Goal: Task Accomplishment & Management: Complete application form

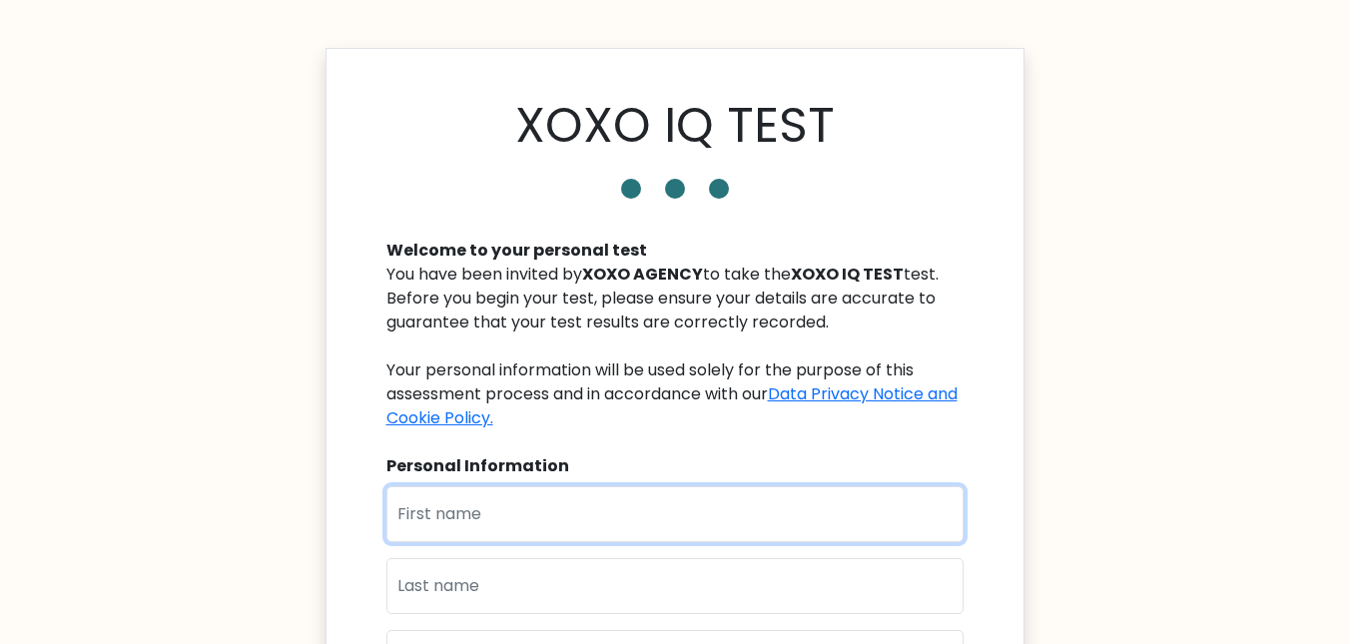
click at [533, 537] on input "text" at bounding box center [674, 514] width 577 height 56
type input "Moses"
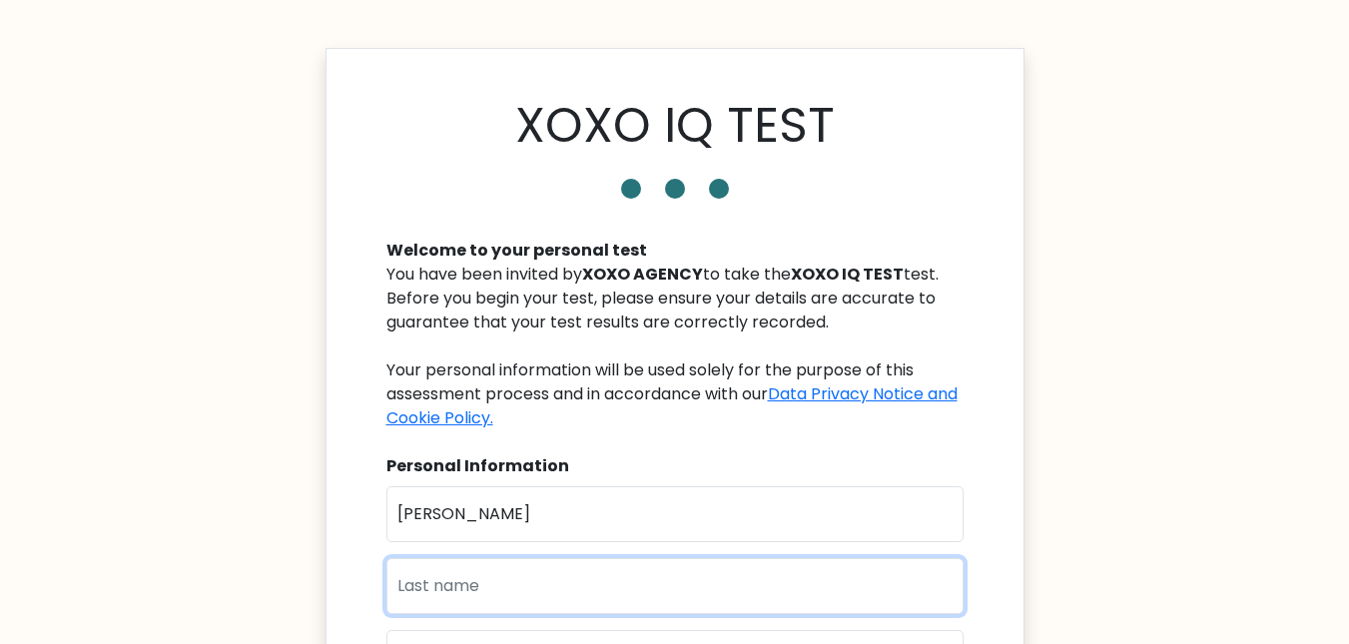
type input "Ochepa"
type input "Ochepa44@gmail.com"
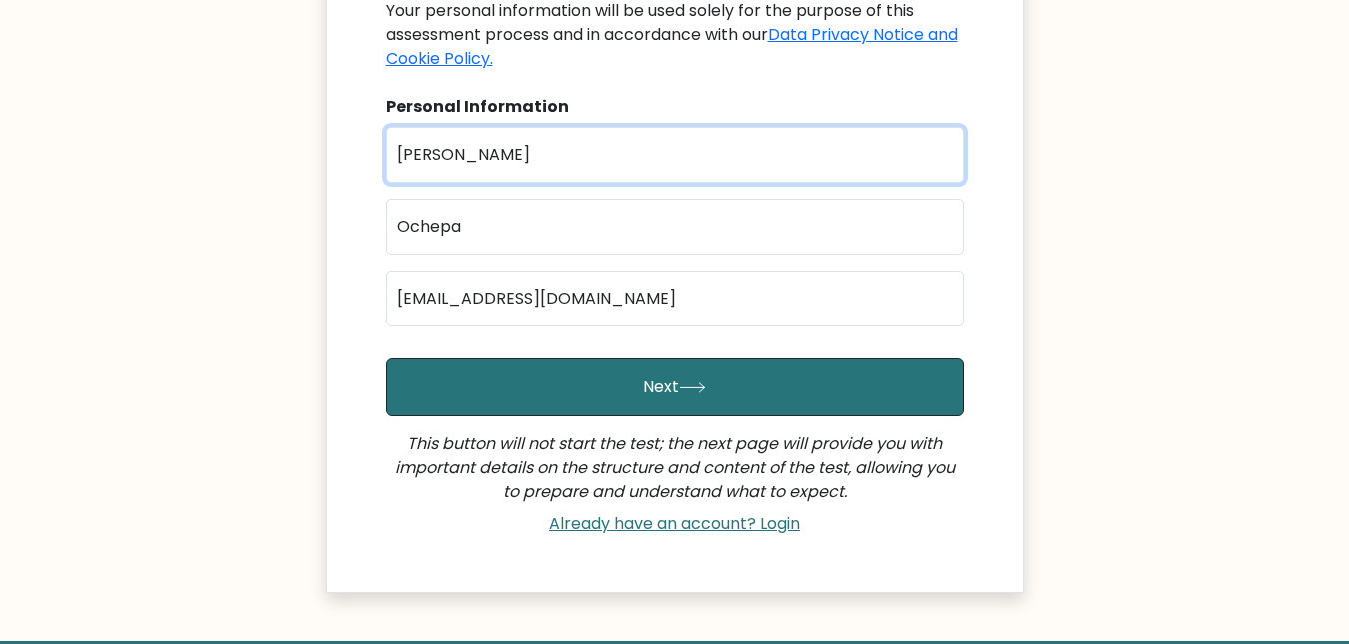
scroll to position [380, 0]
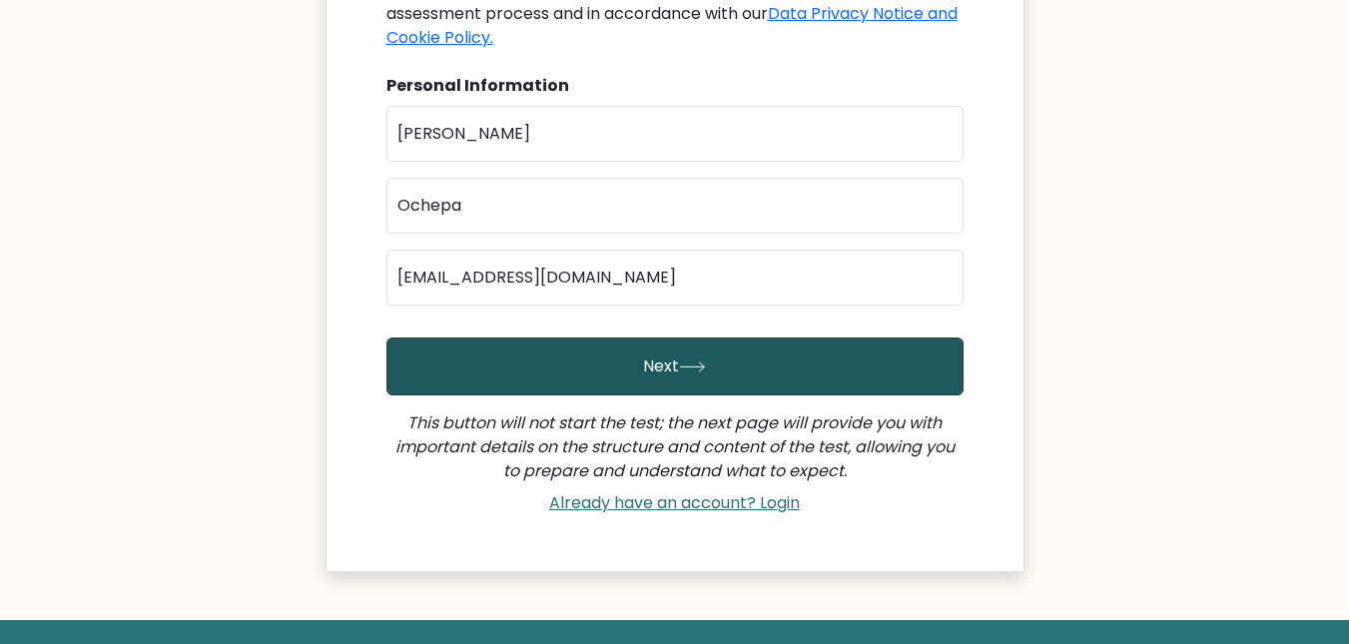
click at [574, 384] on button "Next" at bounding box center [674, 367] width 577 height 58
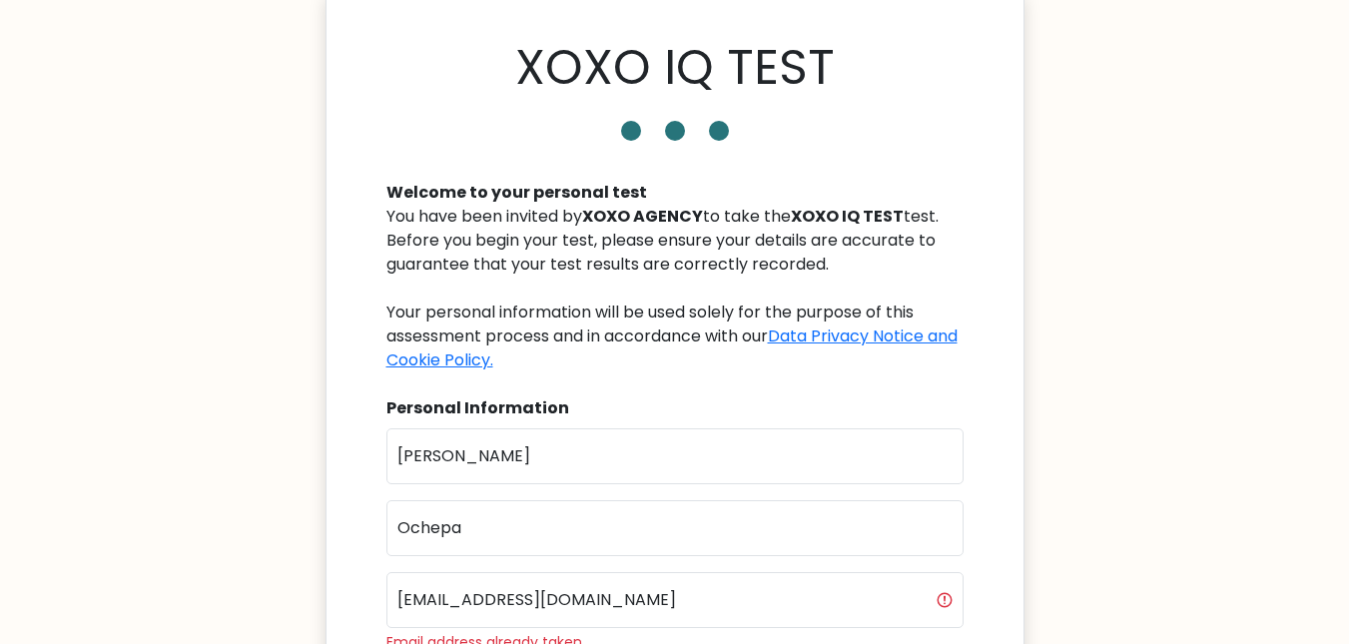
scroll to position [411, 0]
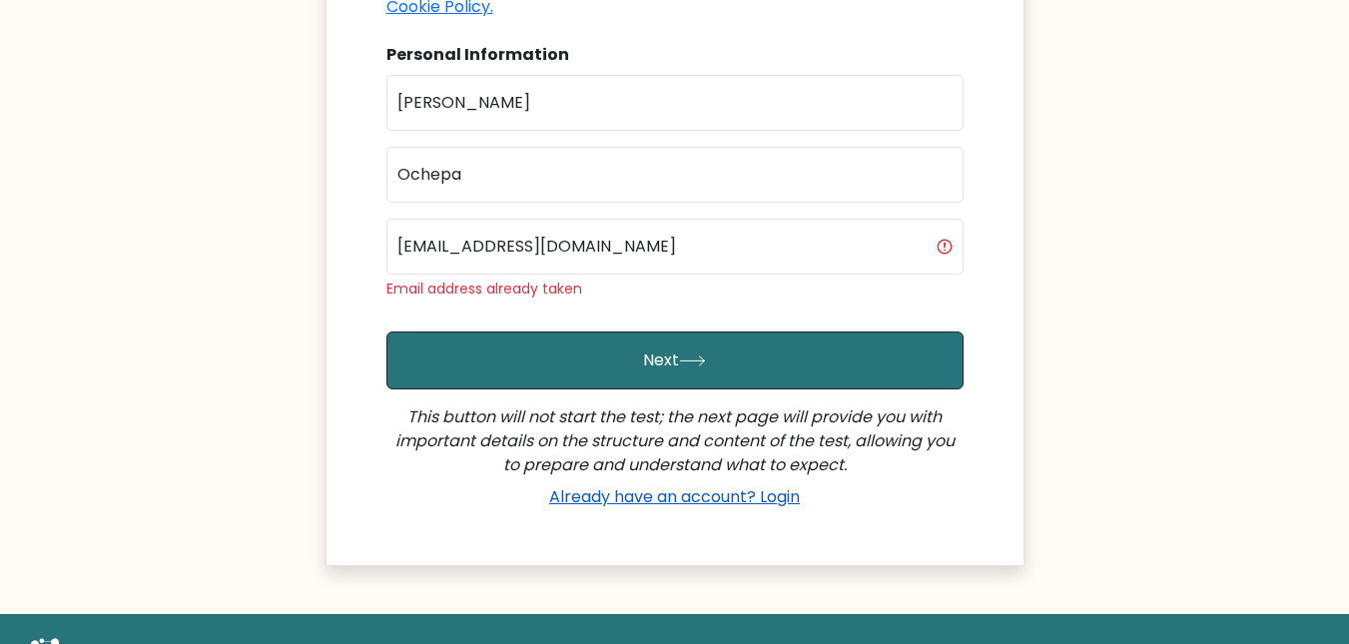
click at [683, 488] on link "Already have an account? Login" at bounding box center [674, 496] width 267 height 23
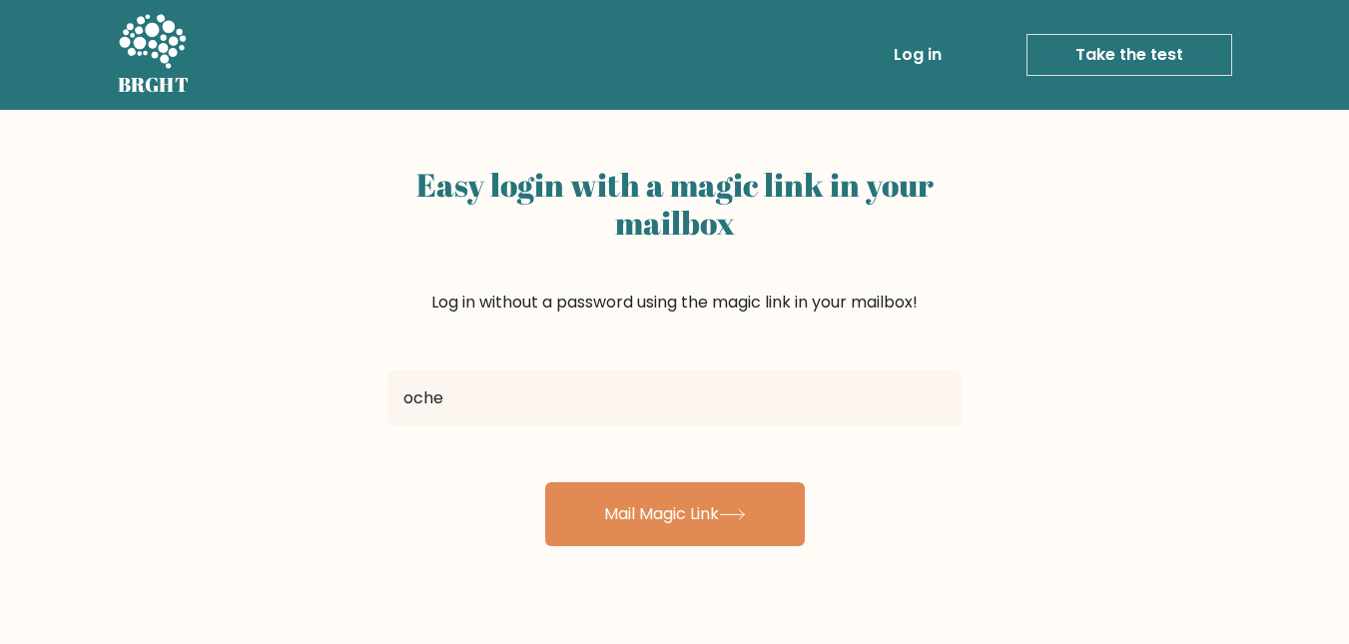
type input "[EMAIL_ADDRESS][DOMAIN_NAME]"
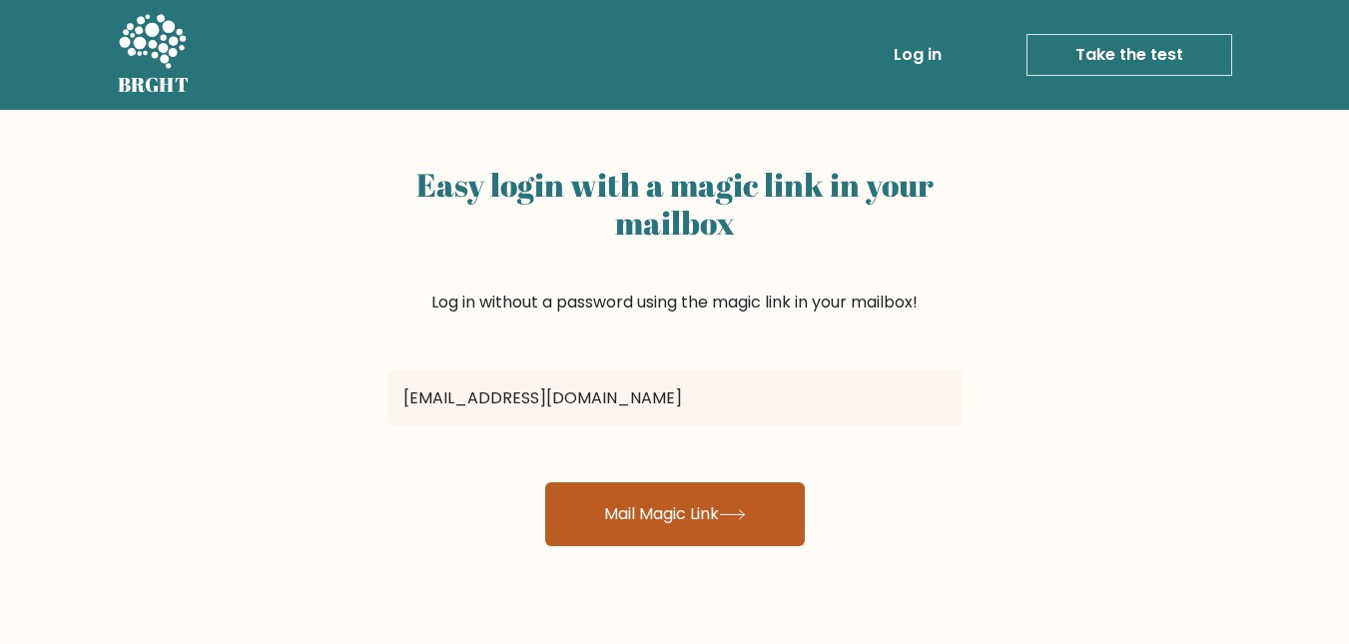
click at [623, 518] on button "Mail Magic Link" at bounding box center [675, 514] width 260 height 64
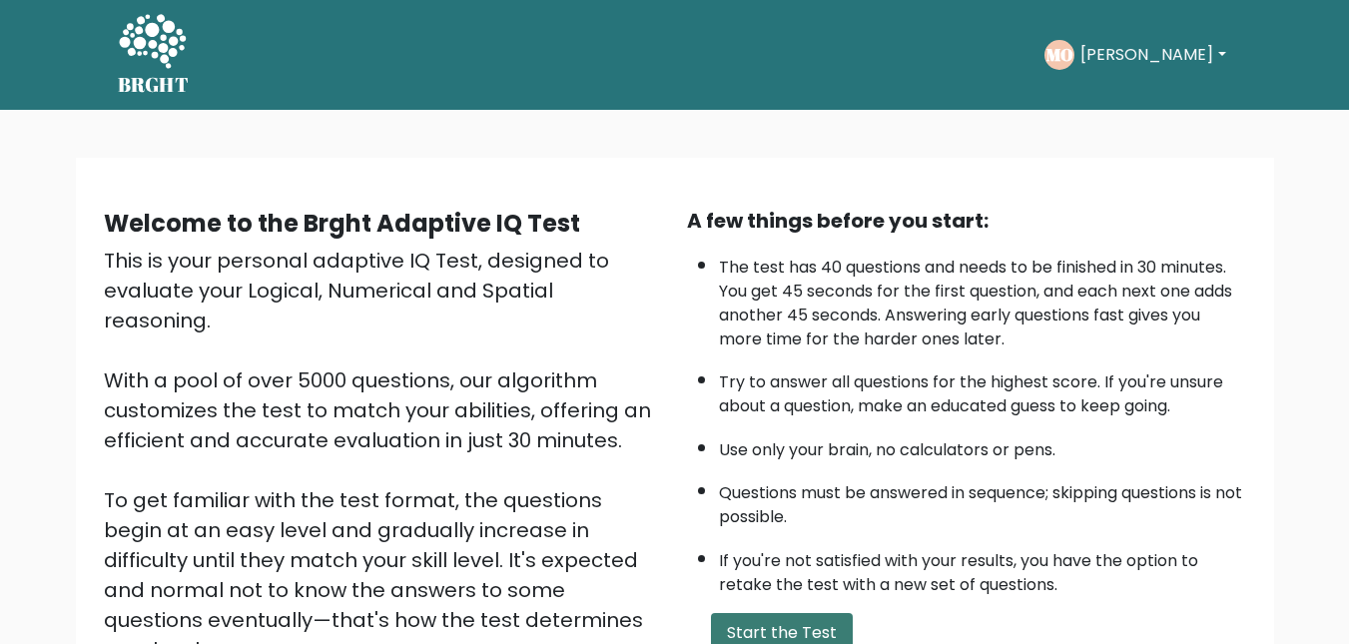
click at [765, 622] on button "Start the Test" at bounding box center [782, 633] width 142 height 40
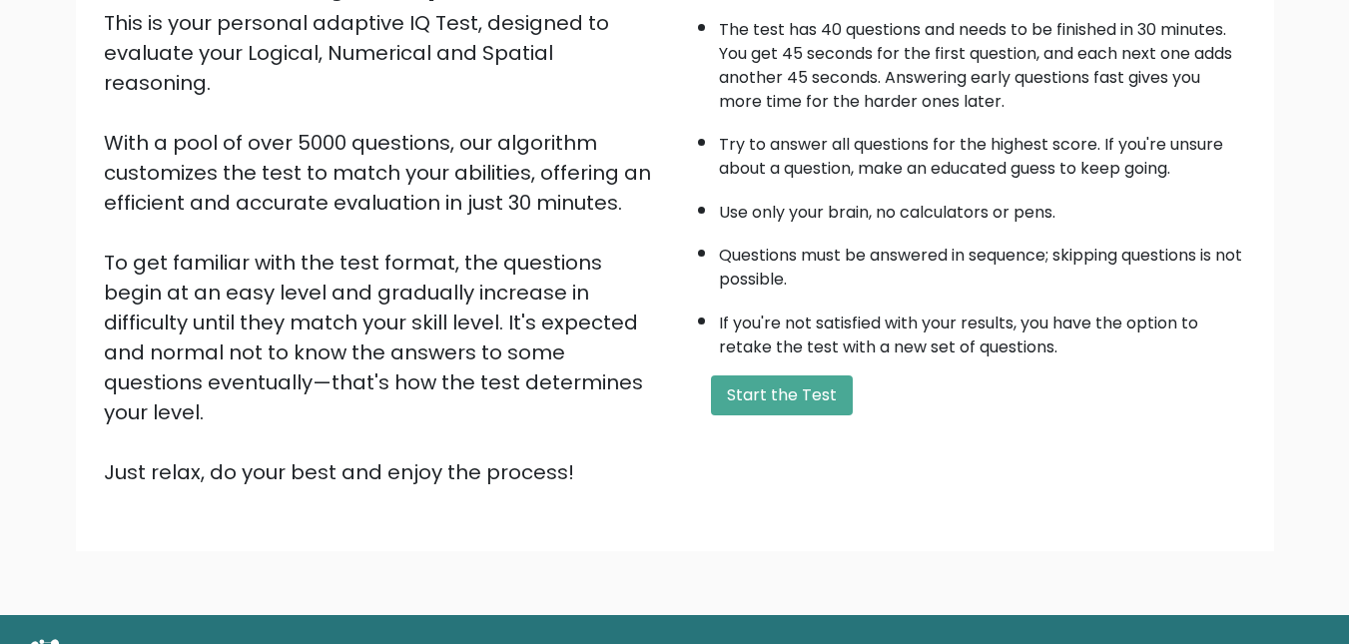
scroll to position [271, 0]
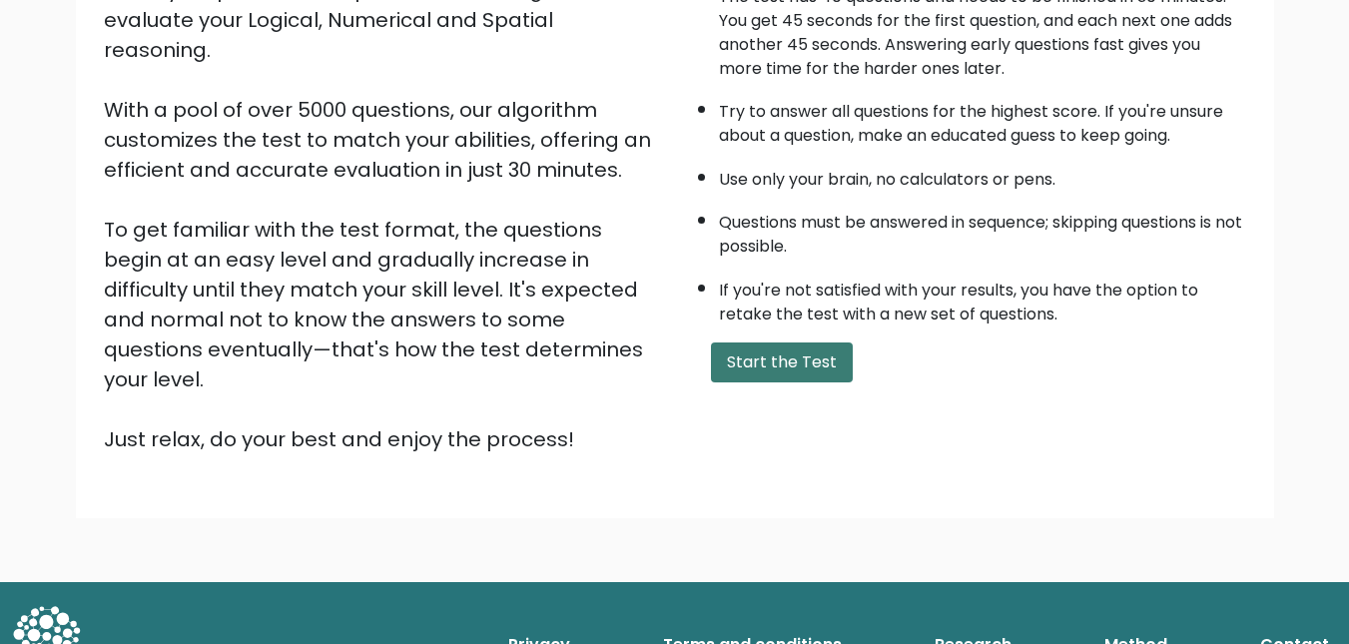
click at [768, 364] on button "Start the Test" at bounding box center [782, 363] width 142 height 40
